Goal: Navigation & Orientation: Go to known website

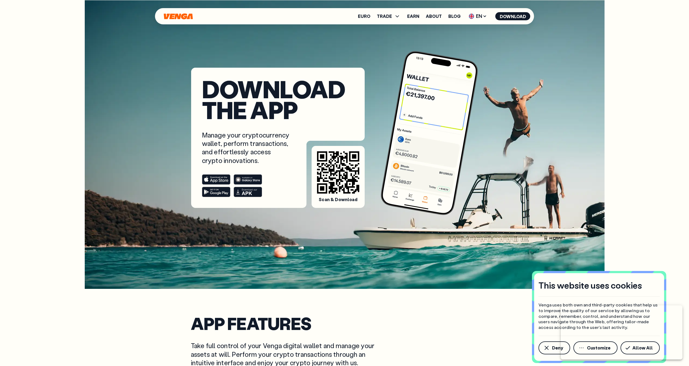
click at [634, 348] on html at bounding box center [621, 332] width 122 height 54
click at [581, 345] on html at bounding box center [621, 332] width 122 height 54
drag, startPoint x: 582, startPoint y: 347, endPoint x: 575, endPoint y: 348, distance: 6.6
click at [582, 347] on html at bounding box center [621, 332] width 122 height 54
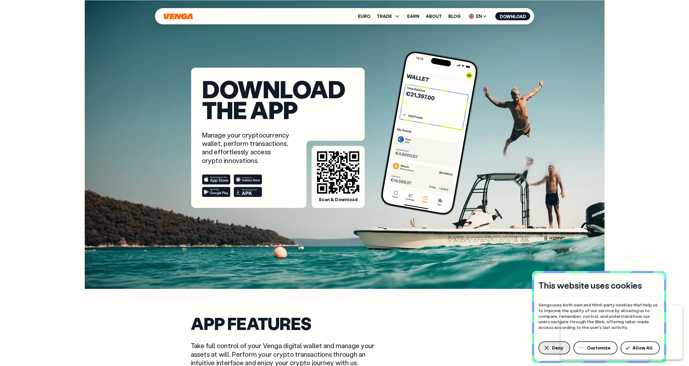
click at [545, 348] on icon "button" at bounding box center [546, 348] width 4 height 4
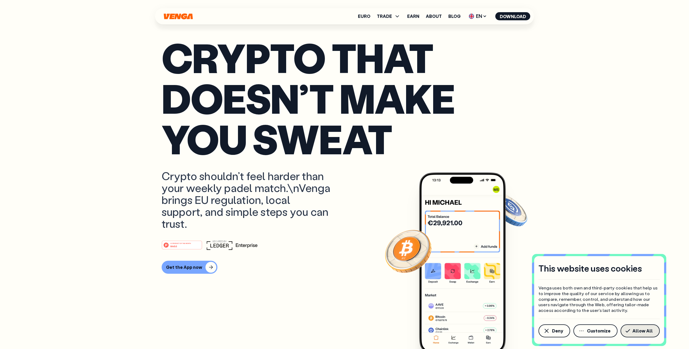
click at [633, 334] on button "Allow All" at bounding box center [639, 330] width 39 height 13
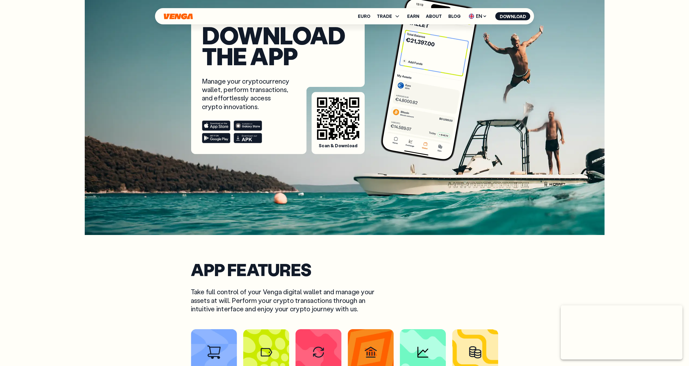
scroll to position [54, 0]
